Goal: Task Accomplishment & Management: Manage account settings

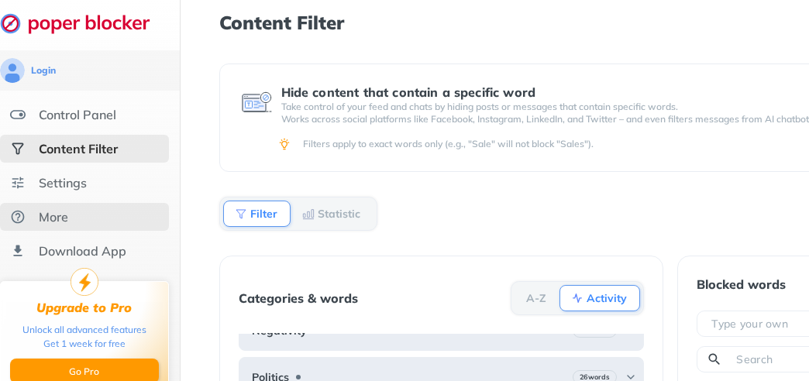
scroll to position [0, 17]
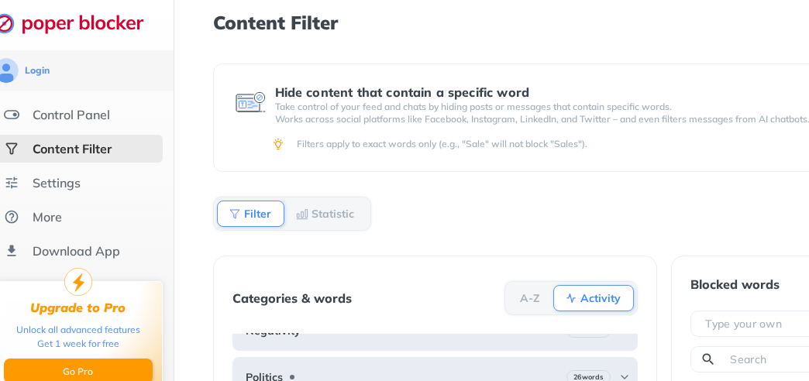
click at [90, 200] on ul "Control Panel Content Filter Settings More Download App" at bounding box center [78, 183] width 191 height 164
click at [74, 192] on div "Settings" at bounding box center [78, 183] width 169 height 28
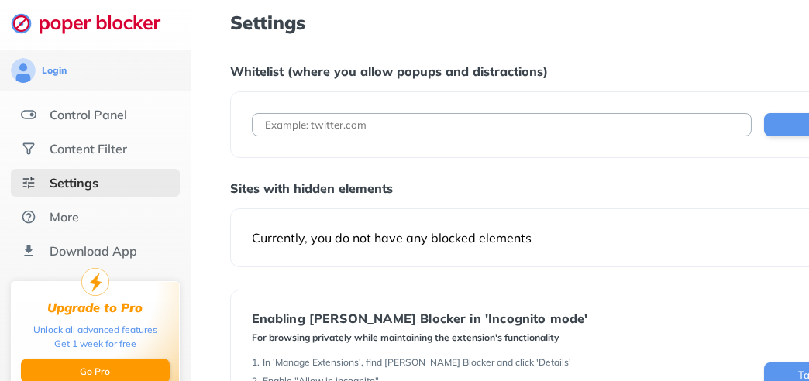
click at [462, 110] on div "Add URL" at bounding box center [575, 124] width 691 height 67
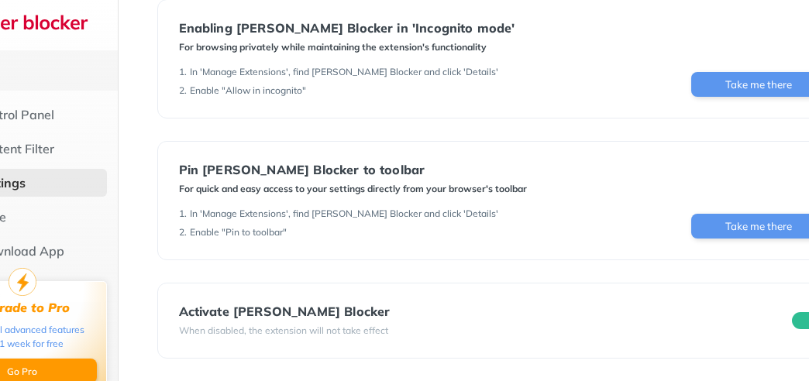
scroll to position [290, 150]
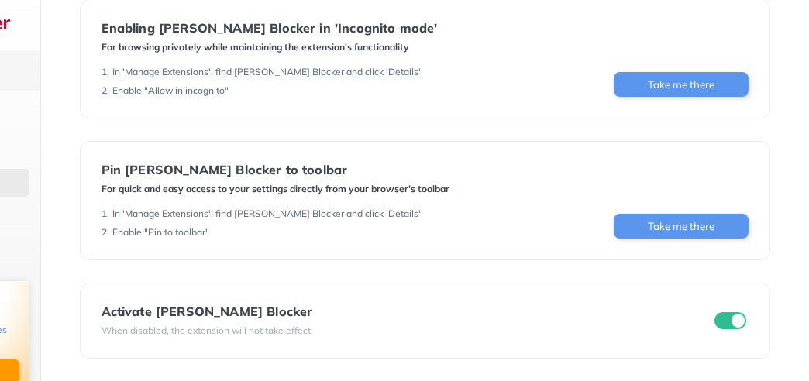
click at [506, 339] on div "Activate [PERSON_NAME] Blocker When disabled, the extension will not take effect" at bounding box center [425, 321] width 691 height 76
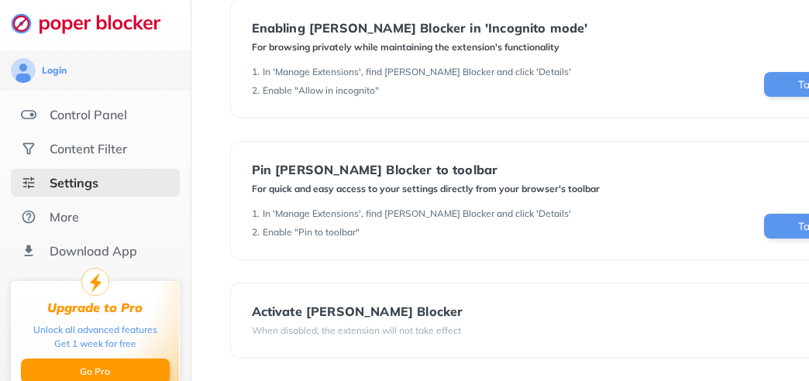
click at [81, 235] on ul "Control Panel Content Filter Settings More Download App" at bounding box center [95, 183] width 191 height 164
click at [113, 211] on div "More" at bounding box center [95, 217] width 169 height 28
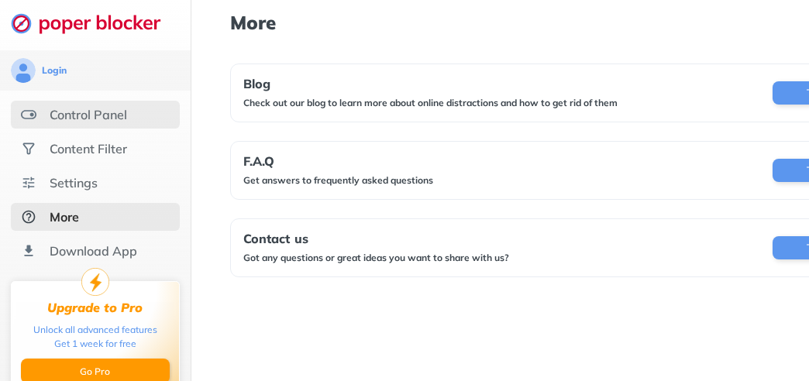
click at [130, 101] on div "Control Panel" at bounding box center [95, 115] width 169 height 28
